Goal: Navigation & Orientation: Find specific page/section

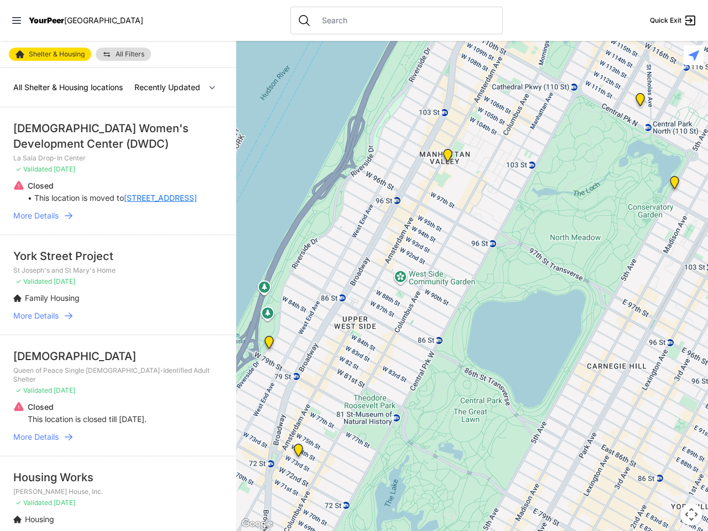
click at [17, 20] on icon at bounding box center [16, 20] width 9 height 7
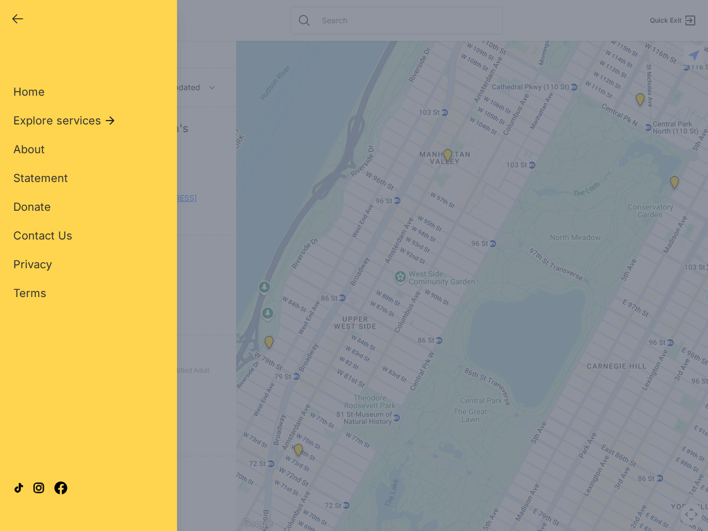
click at [472, 286] on div "Close panel YourPeer [GEOGRAPHIC_DATA] Quick Exit Single Adult Families Soup Ki…" at bounding box center [354, 265] width 708 height 531
click at [269, 345] on div "Close panel YourPeer [GEOGRAPHIC_DATA] Quick Exit Single Adult Families Soup Ki…" at bounding box center [354, 265] width 708 height 531
click at [298, 453] on div "Close panel YourPeer [GEOGRAPHIC_DATA] Quick Exit Single Adult Families Soup Ki…" at bounding box center [354, 265] width 708 height 531
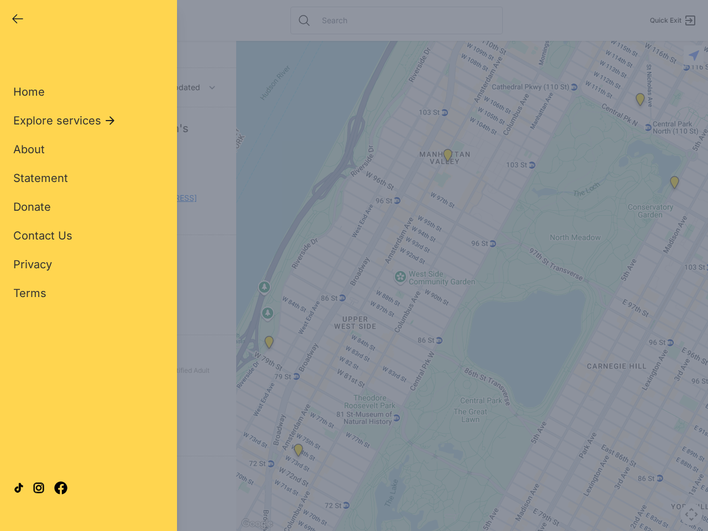
click at [448, 158] on div "Close panel YourPeer [GEOGRAPHIC_DATA] Quick Exit Single Adult Families Soup Ki…" at bounding box center [354, 265] width 708 height 531
click at [674, 185] on div "Close panel YourPeer [GEOGRAPHIC_DATA] Quick Exit Single Adult Families Soup Ki…" at bounding box center [354, 265] width 708 height 531
click at [640, 102] on div "Close panel YourPeer [GEOGRAPHIC_DATA] Quick Exit Single Adult Families Soup Ki…" at bounding box center [354, 265] width 708 height 531
click at [691, 514] on div "Close panel YourPeer [GEOGRAPHIC_DATA] Quick Exit Single Adult Families Soup Ki…" at bounding box center [354, 265] width 708 height 531
